Goal: Check status: Check status

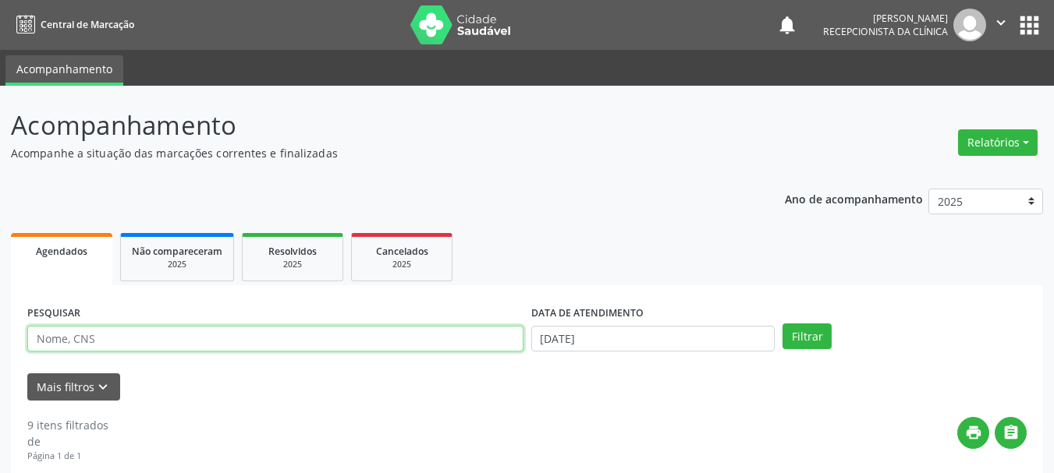
click at [154, 337] on input "text" at bounding box center [275, 339] width 496 height 27
click at [147, 343] on input "text" at bounding box center [275, 339] width 496 height 27
type input "701800216180371"
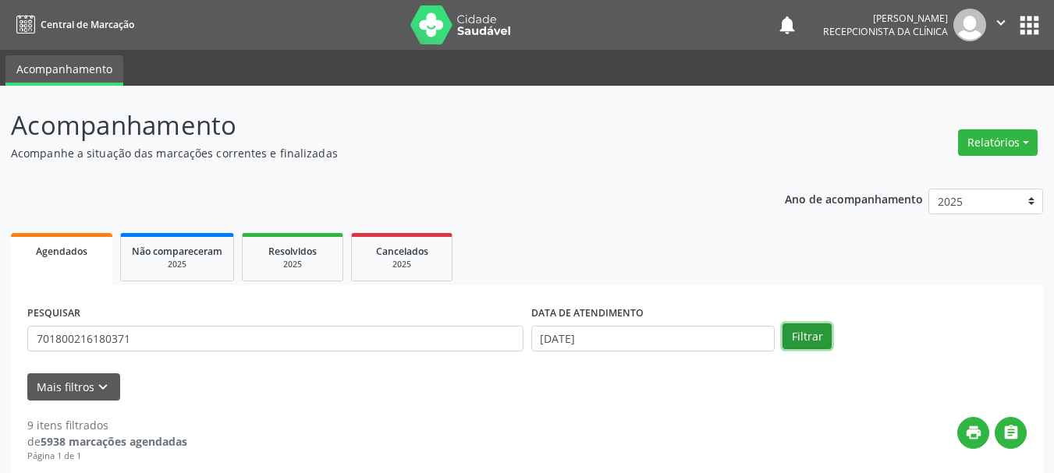
click at [787, 331] on button "Filtrar" at bounding box center [806, 337] width 49 height 27
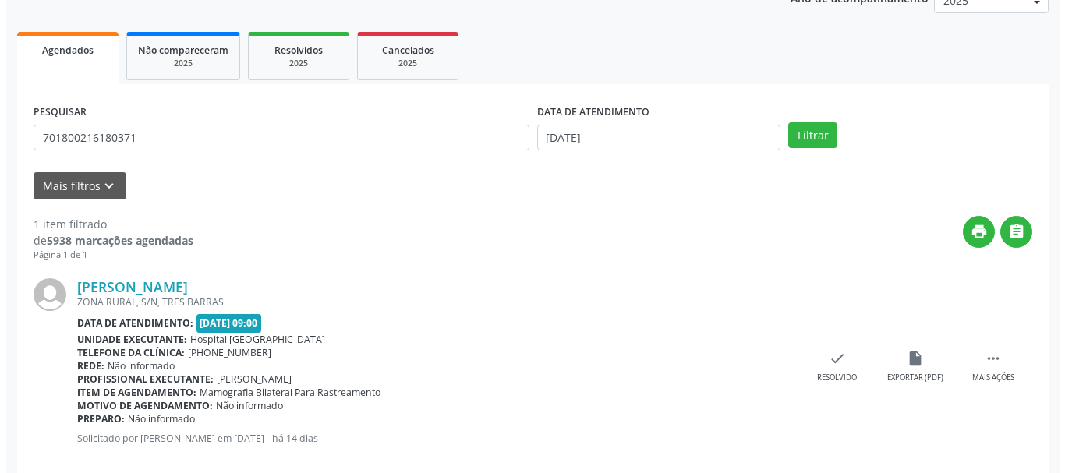
scroll to position [228, 0]
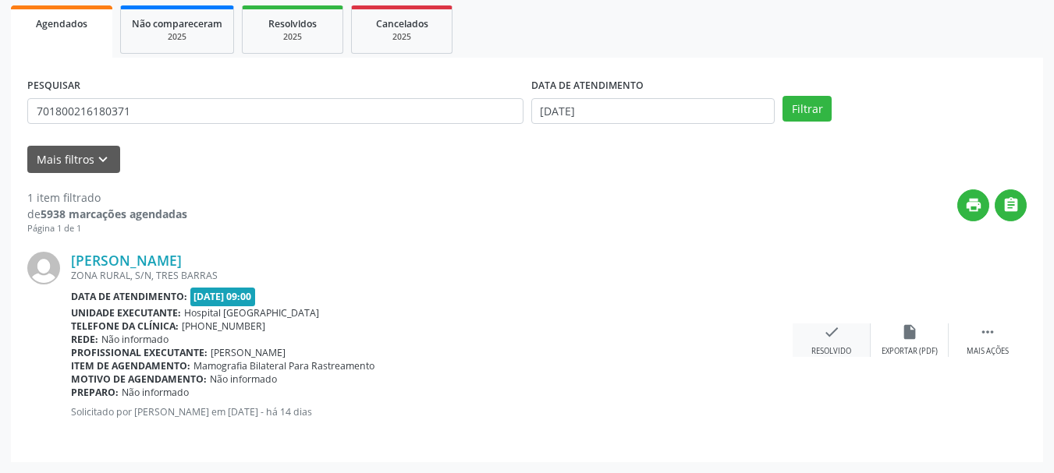
click at [817, 347] on div "Resolvido" at bounding box center [831, 351] width 40 height 11
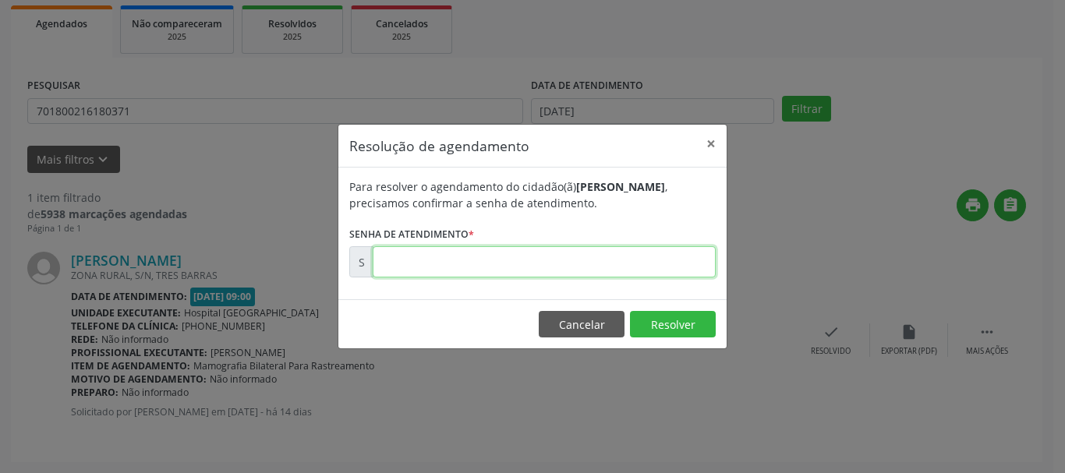
click at [512, 262] on input "text" at bounding box center [544, 261] width 343 height 31
type input "00175591"
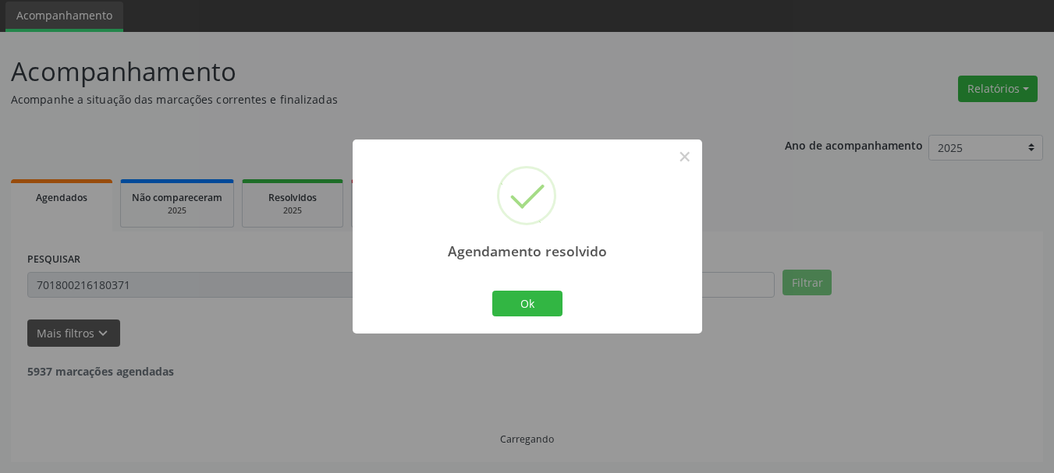
scroll to position [4, 0]
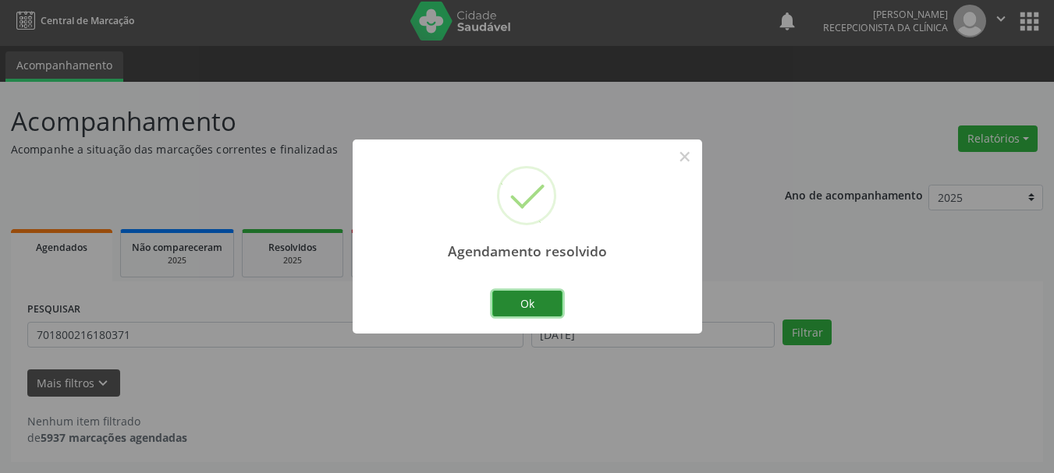
click at [531, 303] on button "Ok" at bounding box center [527, 304] width 70 height 27
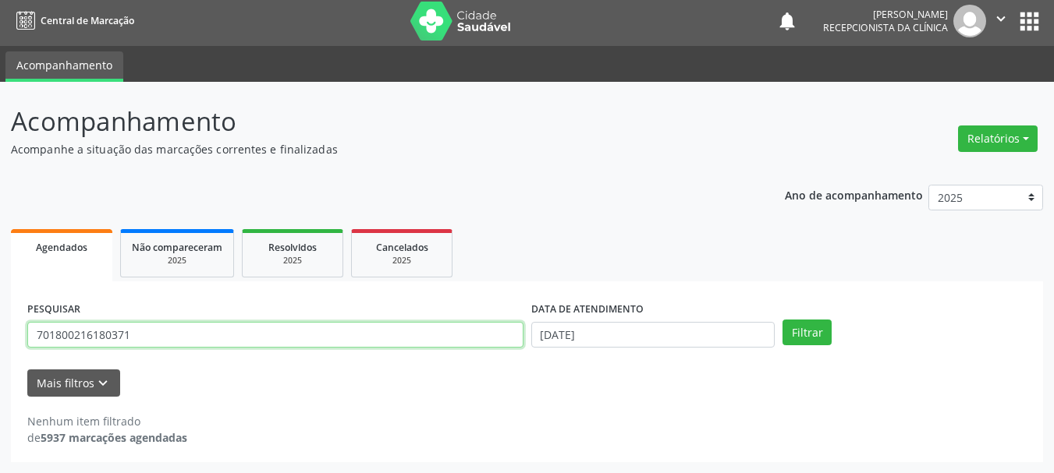
drag, startPoint x: 167, startPoint y: 333, endPoint x: 0, endPoint y: 373, distance: 171.6
click at [0, 373] on div "Acompanhamento Acompanhe a situação das marcações correntes e finalizadas Relat…" at bounding box center [527, 277] width 1054 height 391
type input "703206609797894"
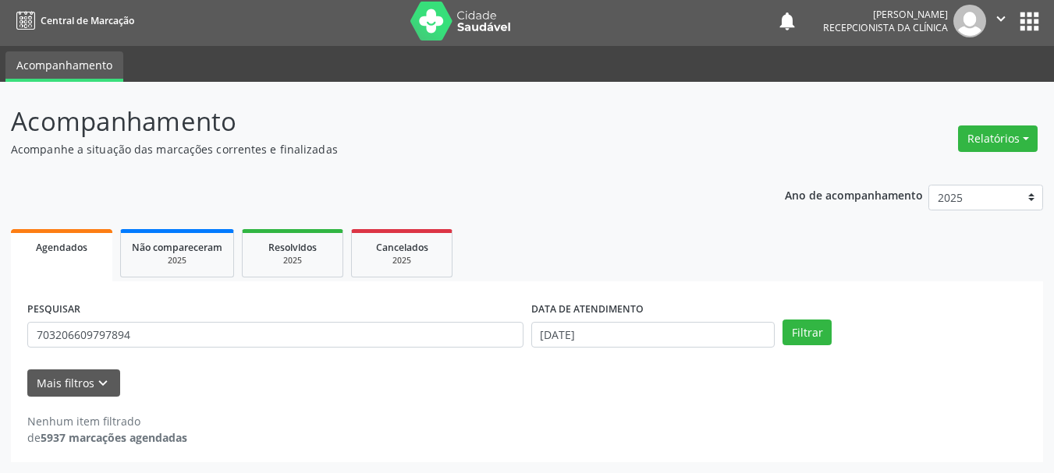
click at [793, 346] on div "PESQUISAR 703206609797894 DATA DE ATENDIMENTO [DATE] Filtrar" at bounding box center [526, 328] width 1007 height 61
click at [830, 333] on button "Filtrar" at bounding box center [806, 333] width 49 height 27
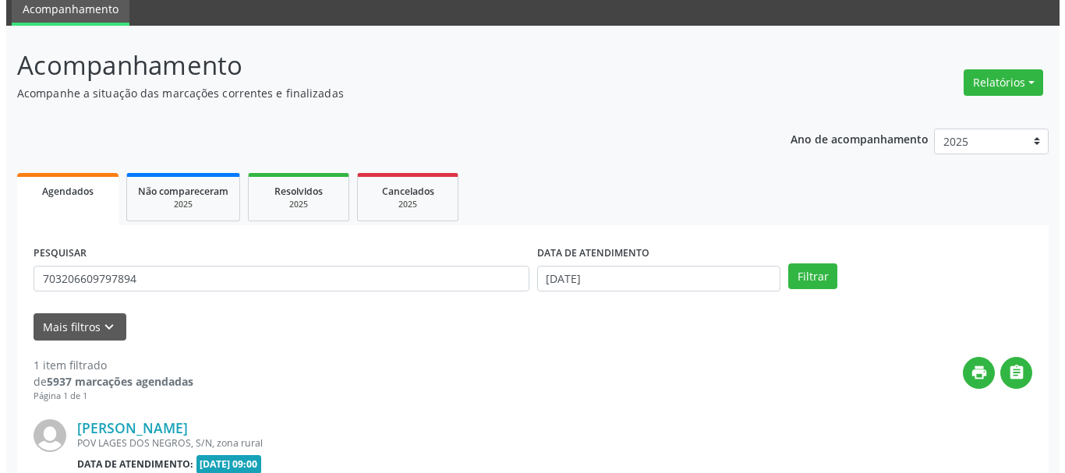
scroll to position [228, 0]
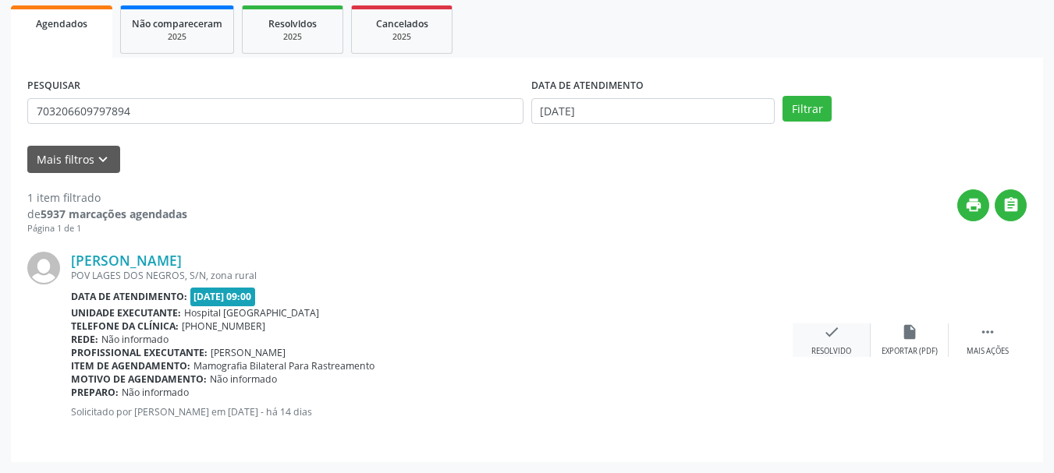
click at [818, 332] on div "check Resolvido" at bounding box center [831, 341] width 78 height 34
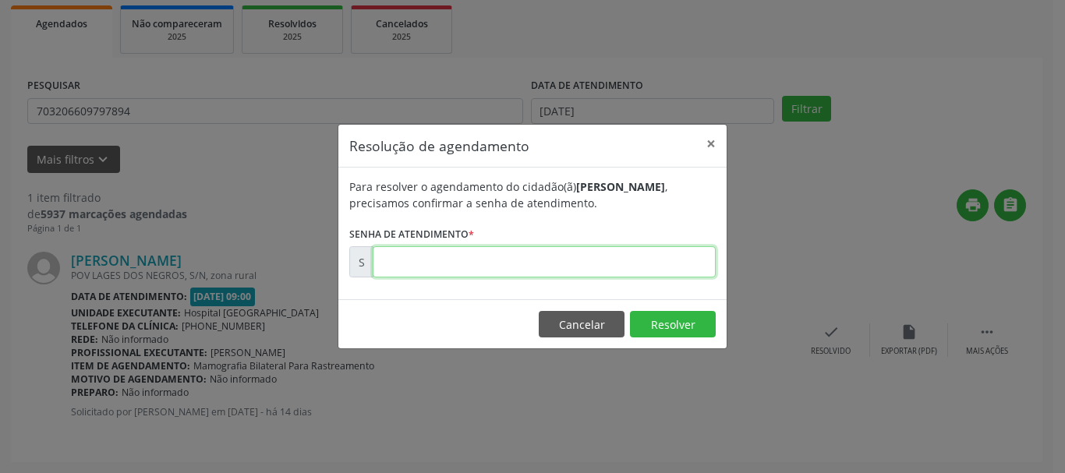
click at [600, 275] on input "text" at bounding box center [544, 261] width 343 height 31
type input "00175594"
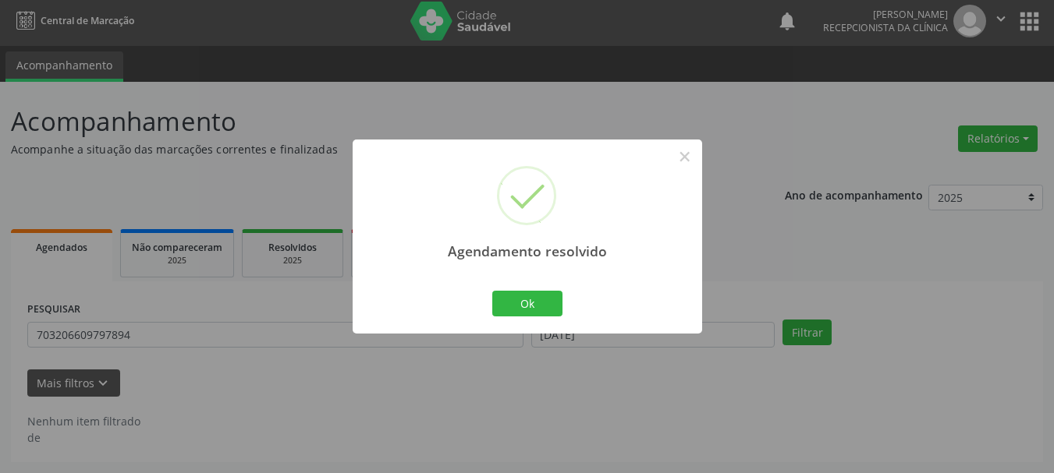
scroll to position [4, 0]
click at [528, 314] on button "Ok" at bounding box center [527, 304] width 70 height 27
